Goal: Task Accomplishment & Management: Use online tool/utility

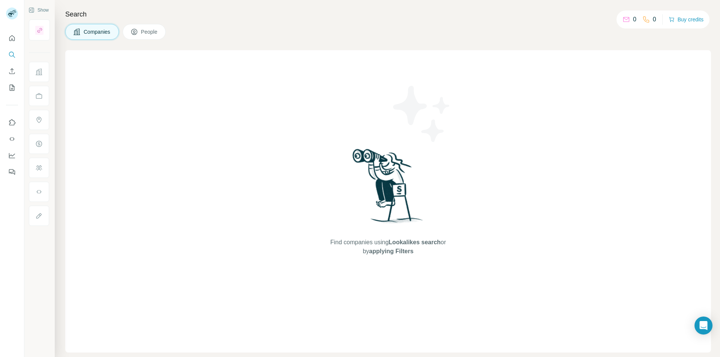
click at [150, 27] on button "People" at bounding box center [144, 32] width 43 height 16
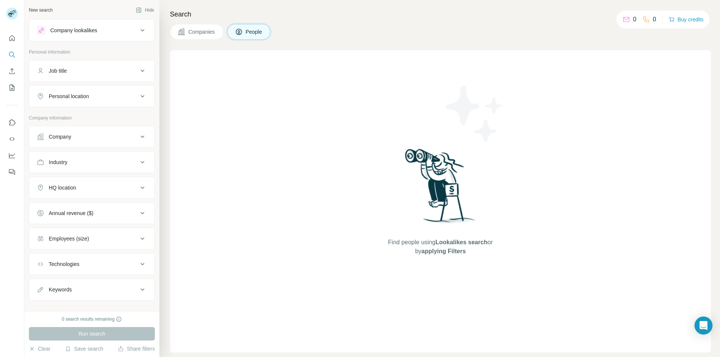
click at [188, 31] on span "Companies" at bounding box center [201, 31] width 27 height 7
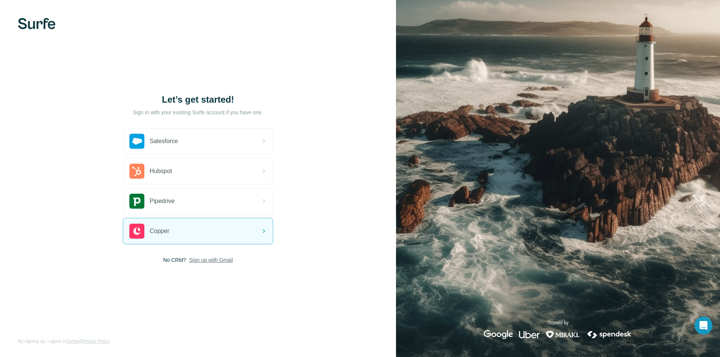
click at [214, 260] on span "Sign up with Gmail" at bounding box center [211, 259] width 44 height 7
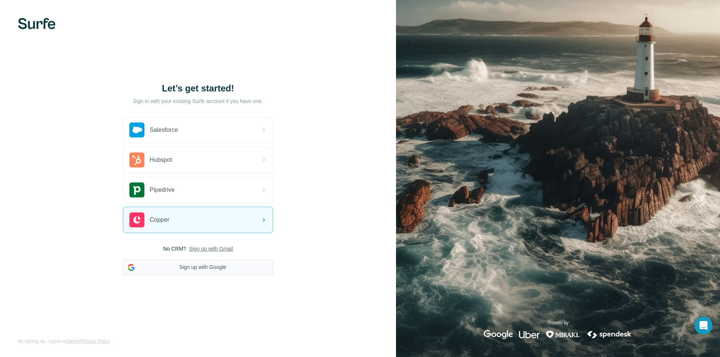
click at [233, 264] on button "Sign up with Google" at bounding box center [198, 267] width 150 height 15
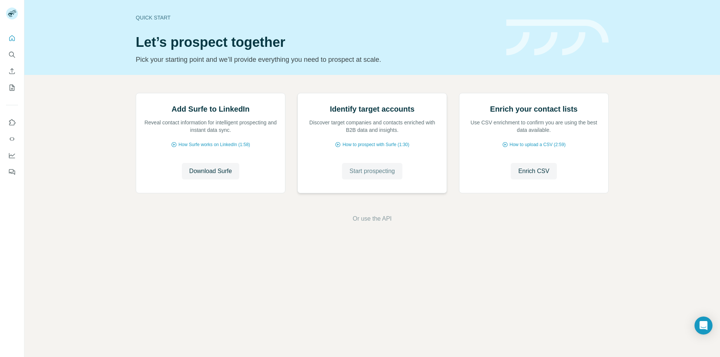
click at [383, 176] on span "Start prospecting" at bounding box center [371, 171] width 45 height 9
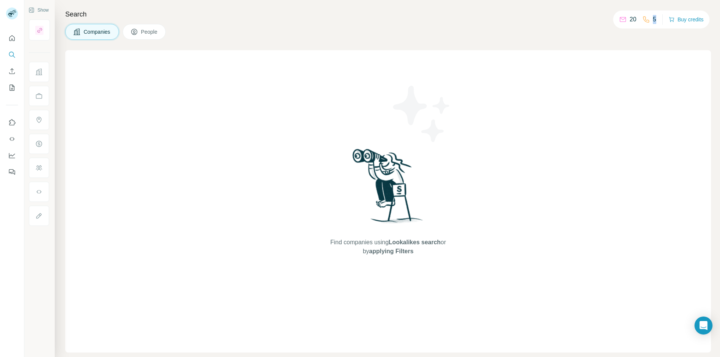
click at [642, 18] on div "5" at bounding box center [649, 19] width 14 height 9
click at [625, 16] on div "20" at bounding box center [627, 19] width 17 height 9
click at [15, 37] on icon "Quick start" at bounding box center [11, 37] width 7 height 7
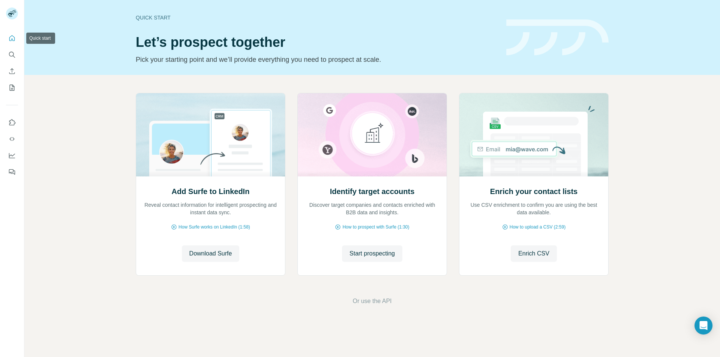
click at [9, 34] on button "Quick start" at bounding box center [12, 37] width 12 height 13
click at [13, 86] on icon "My lists" at bounding box center [11, 87] width 7 height 7
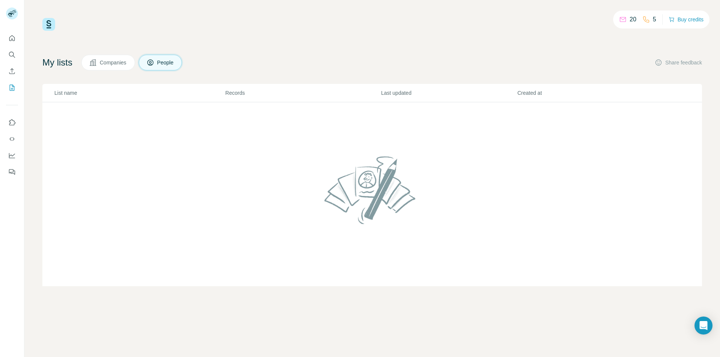
click at [106, 66] on button "Companies" at bounding box center [108, 63] width 54 height 16
click at [165, 63] on span "People" at bounding box center [165, 62] width 17 height 7
click at [10, 121] on icon "Use Surfe on LinkedIn" at bounding box center [11, 122] width 7 height 7
click at [91, 65] on icon at bounding box center [92, 62] width 7 height 7
click at [173, 61] on span "People" at bounding box center [165, 62] width 17 height 7
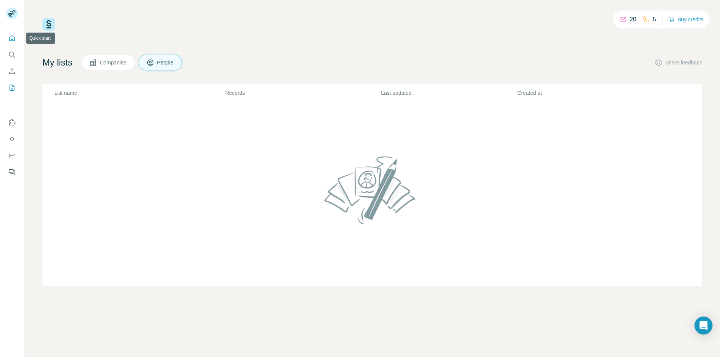
click at [10, 37] on icon "Quick start" at bounding box center [12, 38] width 6 height 6
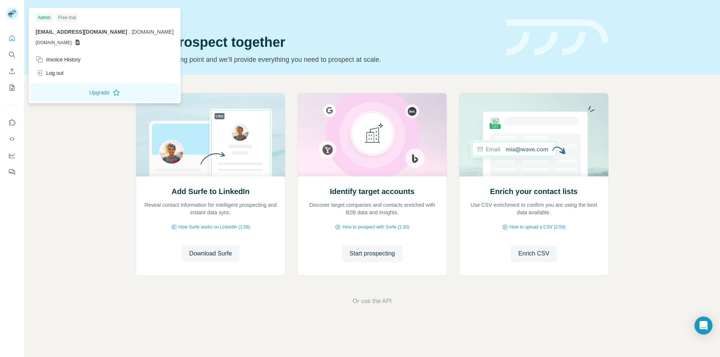
click at [55, 41] on span "[DOMAIN_NAME]" at bounding box center [54, 42] width 36 height 7
click at [72, 41] on span "[DOMAIN_NAME]" at bounding box center [54, 42] width 36 height 7
click at [81, 41] on icon at bounding box center [78, 42] width 6 height 6
click at [72, 43] on span "[DOMAIN_NAME]" at bounding box center [54, 42] width 36 height 7
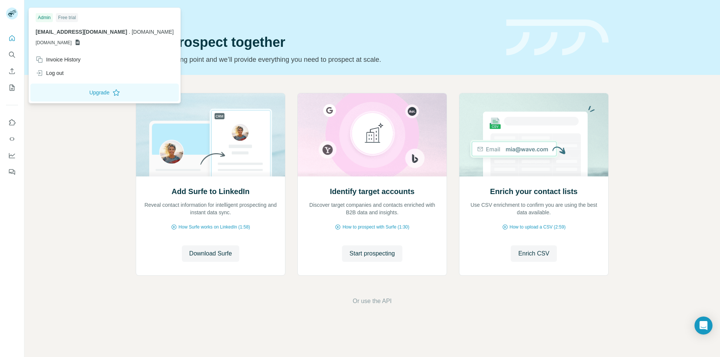
click at [72, 43] on span "[DOMAIN_NAME]" at bounding box center [54, 42] width 36 height 7
click at [62, 58] on div "Invoice History" at bounding box center [58, 59] width 45 height 7
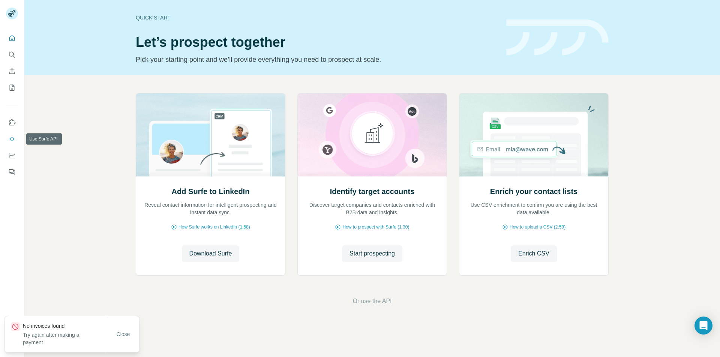
click at [14, 140] on icon "Use Surfe API" at bounding box center [11, 138] width 7 height 7
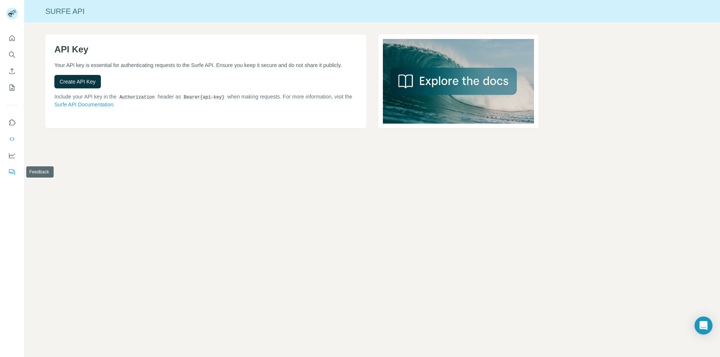
click at [11, 172] on icon "Feedback" at bounding box center [11, 171] width 7 height 7
click at [13, 139] on icon "Use Surfe API" at bounding box center [11, 138] width 7 height 7
click at [14, 88] on icon "My lists" at bounding box center [11, 87] width 7 height 7
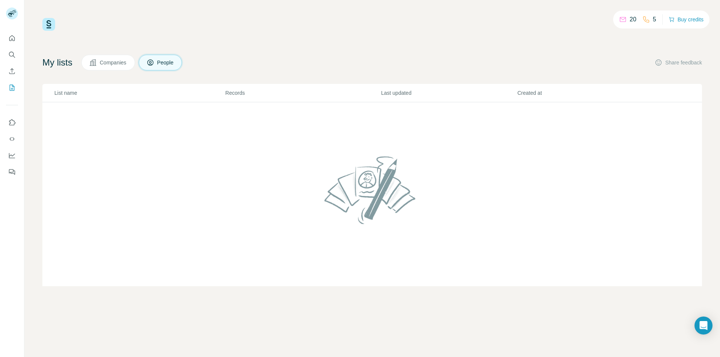
click at [101, 62] on button "Companies" at bounding box center [108, 63] width 54 height 16
click at [152, 62] on icon at bounding box center [150, 63] width 4 height 4
click at [15, 38] on icon "Quick start" at bounding box center [11, 37] width 7 height 7
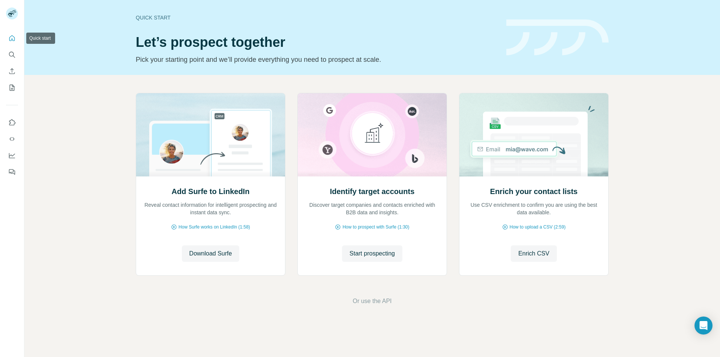
click at [18, 38] on button "Quick start" at bounding box center [12, 37] width 12 height 13
click at [12, 90] on icon "My lists" at bounding box center [12, 88] width 5 height 6
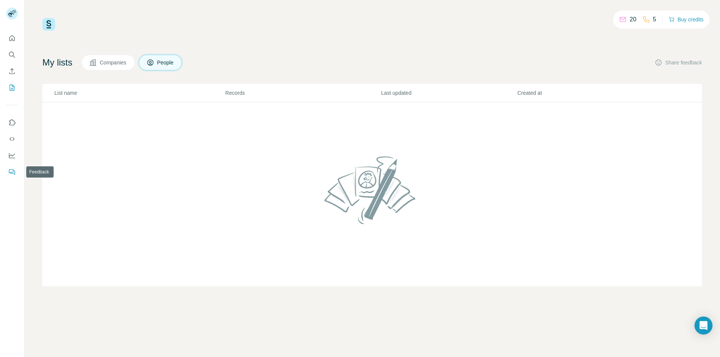
click at [12, 169] on icon "Feedback" at bounding box center [11, 171] width 4 height 4
click at [12, 70] on icon "Enrich CSV" at bounding box center [11, 70] width 7 height 7
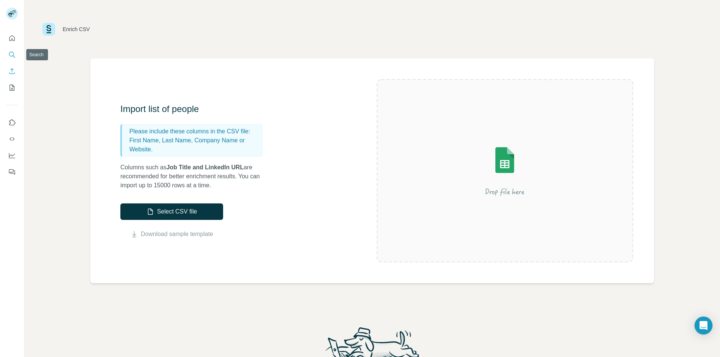
click at [12, 50] on button "Search" at bounding box center [12, 54] width 12 height 13
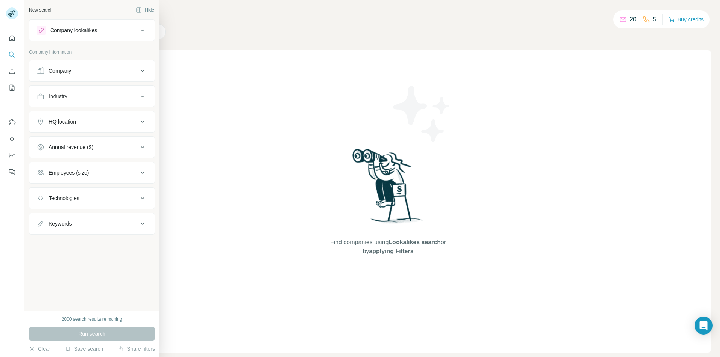
click at [87, 33] on div "Company lookalikes" at bounding box center [73, 30] width 47 height 7
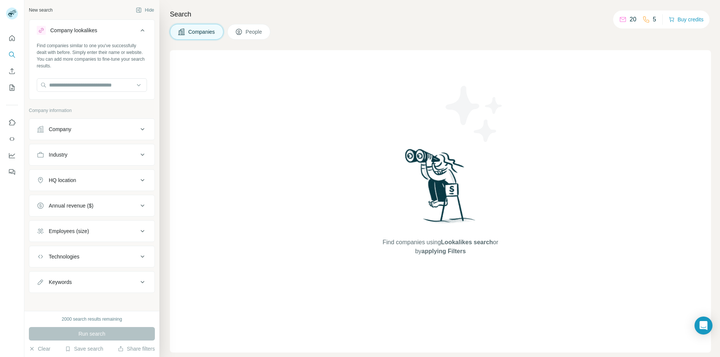
click at [88, 33] on div "Company lookalikes" at bounding box center [73, 30] width 47 height 7
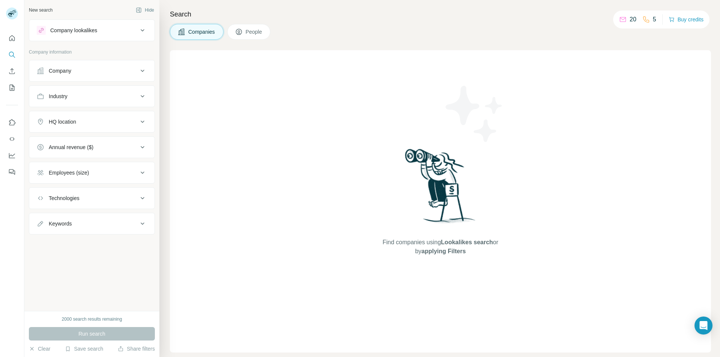
click at [67, 338] on div "Run search" at bounding box center [92, 333] width 126 height 13
click at [42, 350] on button "Clear" at bounding box center [39, 348] width 21 height 7
click at [109, 31] on div "Company lookalikes" at bounding box center [87, 30] width 101 height 9
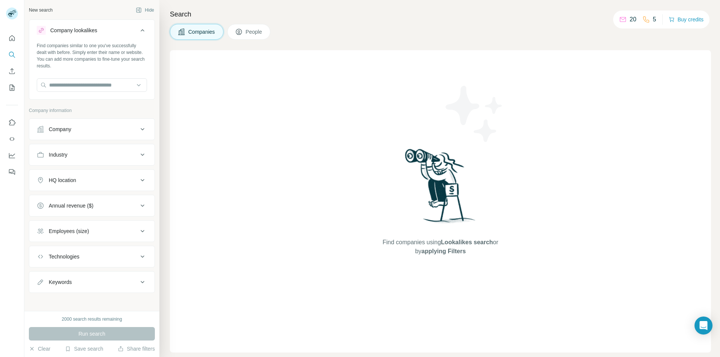
click at [109, 31] on div "Company lookalikes" at bounding box center [87, 30] width 101 height 9
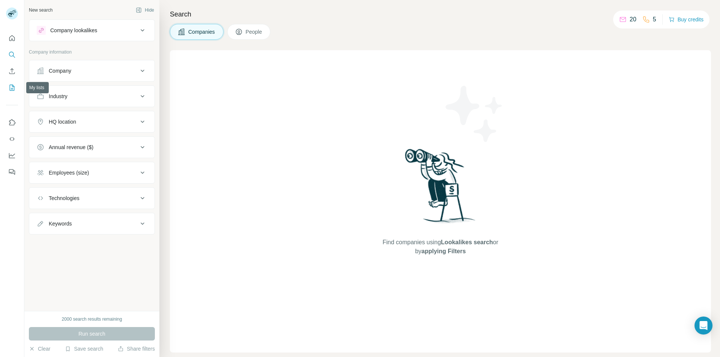
click at [12, 91] on icon "My lists" at bounding box center [11, 87] width 7 height 7
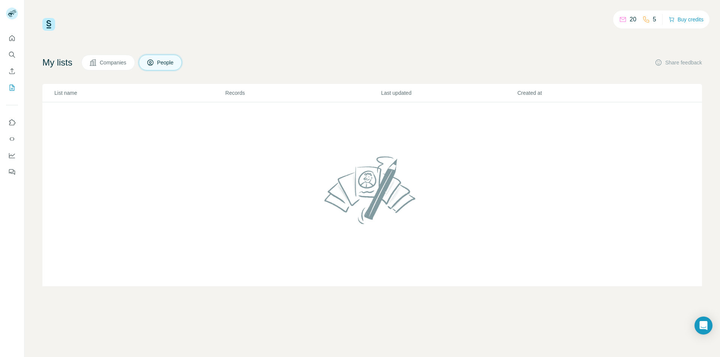
click at [111, 60] on span "Companies" at bounding box center [113, 62] width 27 height 7
click at [160, 60] on span "People" at bounding box center [165, 62] width 17 height 7
click at [11, 85] on icon "My lists" at bounding box center [12, 88] width 5 height 6
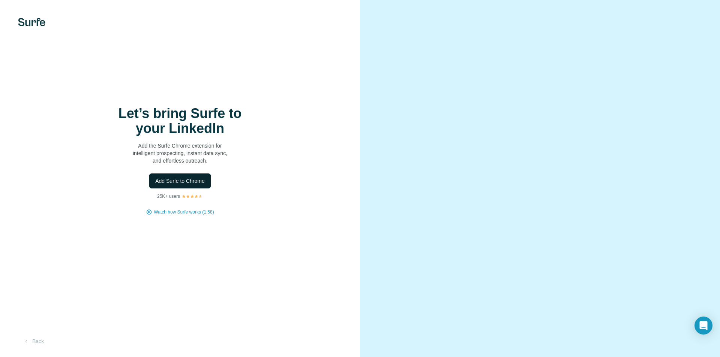
click at [176, 181] on span "Add Surfe to Chrome" at bounding box center [179, 180] width 49 height 7
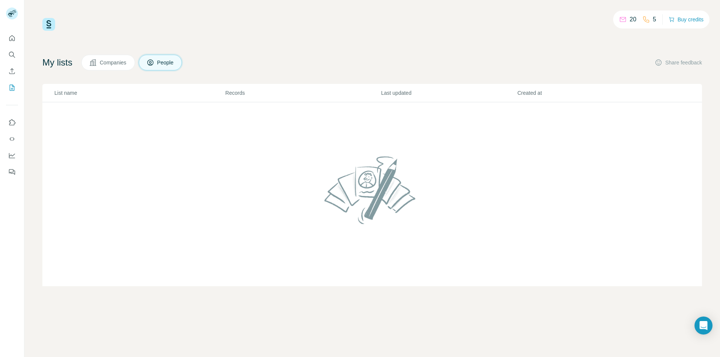
click at [105, 64] on span "Companies" at bounding box center [113, 62] width 27 height 7
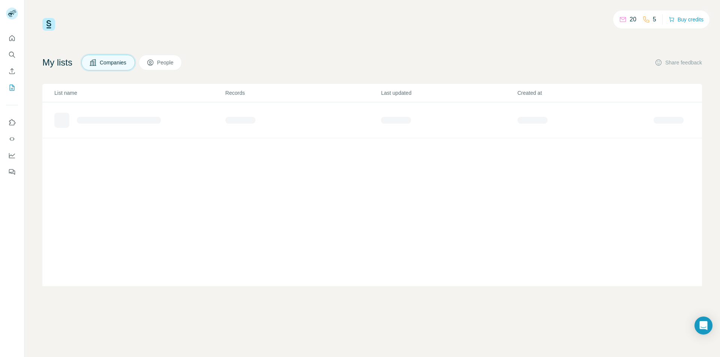
click at [180, 63] on button "People" at bounding box center [160, 63] width 43 height 16
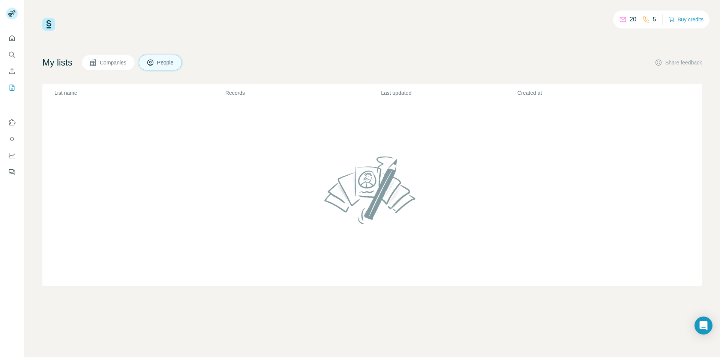
click at [108, 64] on span "Companies" at bounding box center [113, 62] width 27 height 7
click at [174, 59] on span "People" at bounding box center [165, 62] width 17 height 7
click at [127, 63] on span "Companies" at bounding box center [113, 62] width 27 height 7
click at [171, 66] on span "People" at bounding box center [165, 62] width 17 height 7
click at [13, 88] on icon "My lists" at bounding box center [11, 87] width 7 height 7
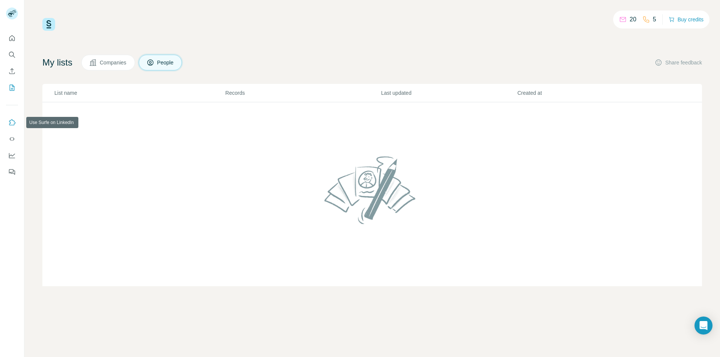
click at [13, 122] on icon "Use Surfe on LinkedIn" at bounding box center [11, 122] width 7 height 7
click at [15, 159] on button "Dashboard" at bounding box center [12, 155] width 12 height 13
